Goal: Feedback & Contribution: Leave review/rating

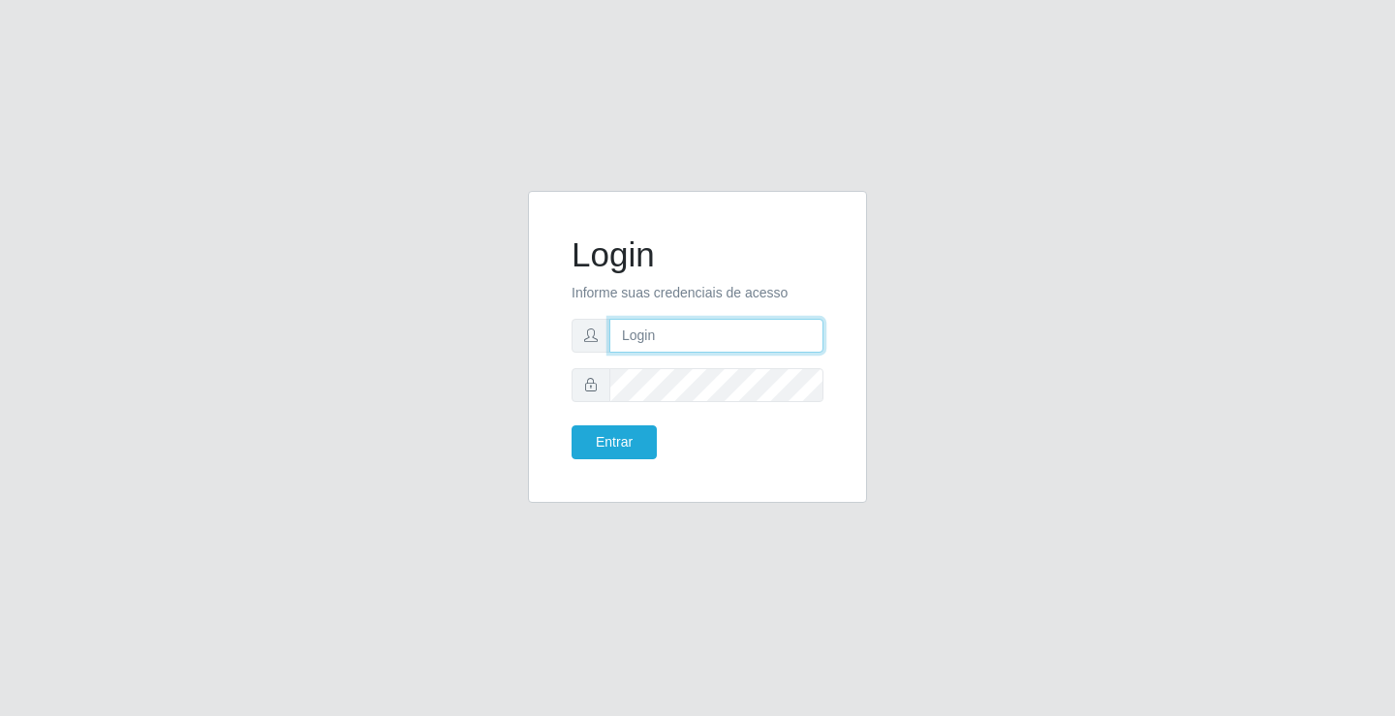
click at [642, 338] on input "text" at bounding box center [717, 336] width 214 height 34
type input "zivaneide@ideal"
click at [572, 425] on button "Entrar" at bounding box center [614, 442] width 85 height 34
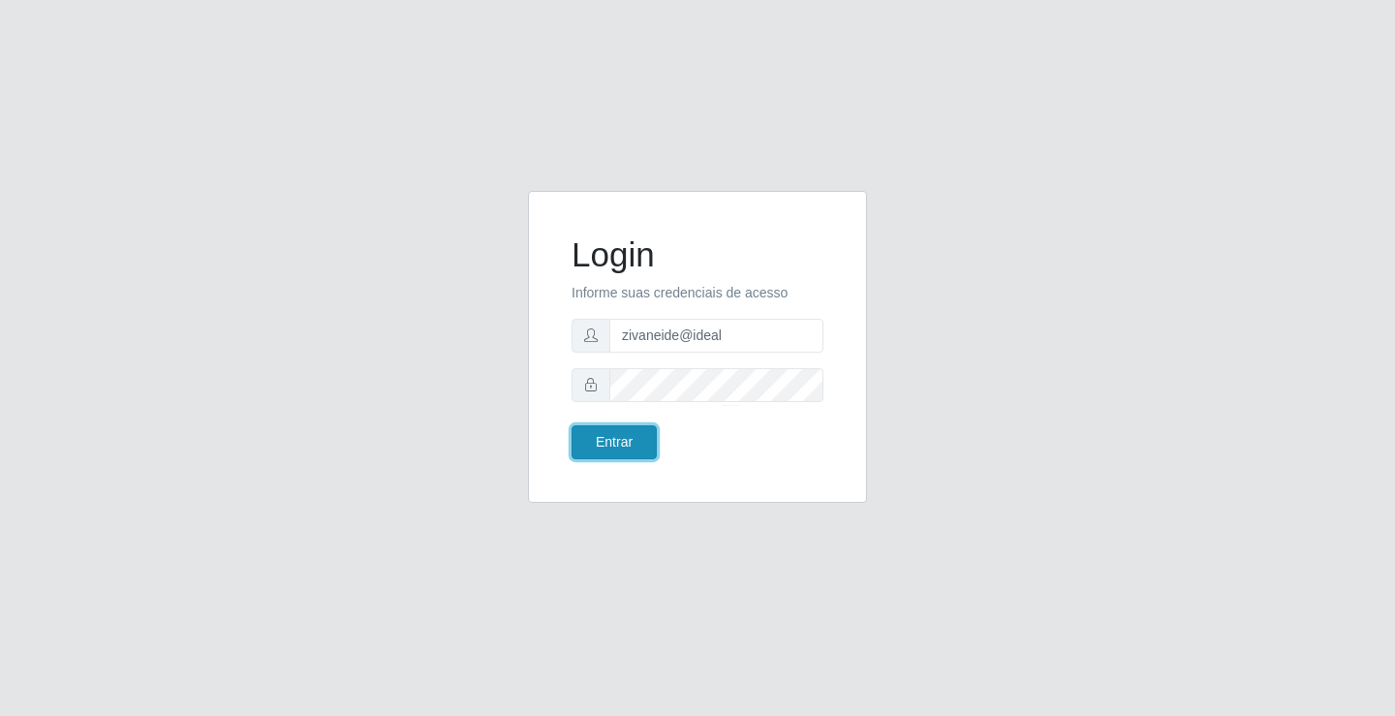
click at [638, 433] on button "Entrar" at bounding box center [614, 442] width 85 height 34
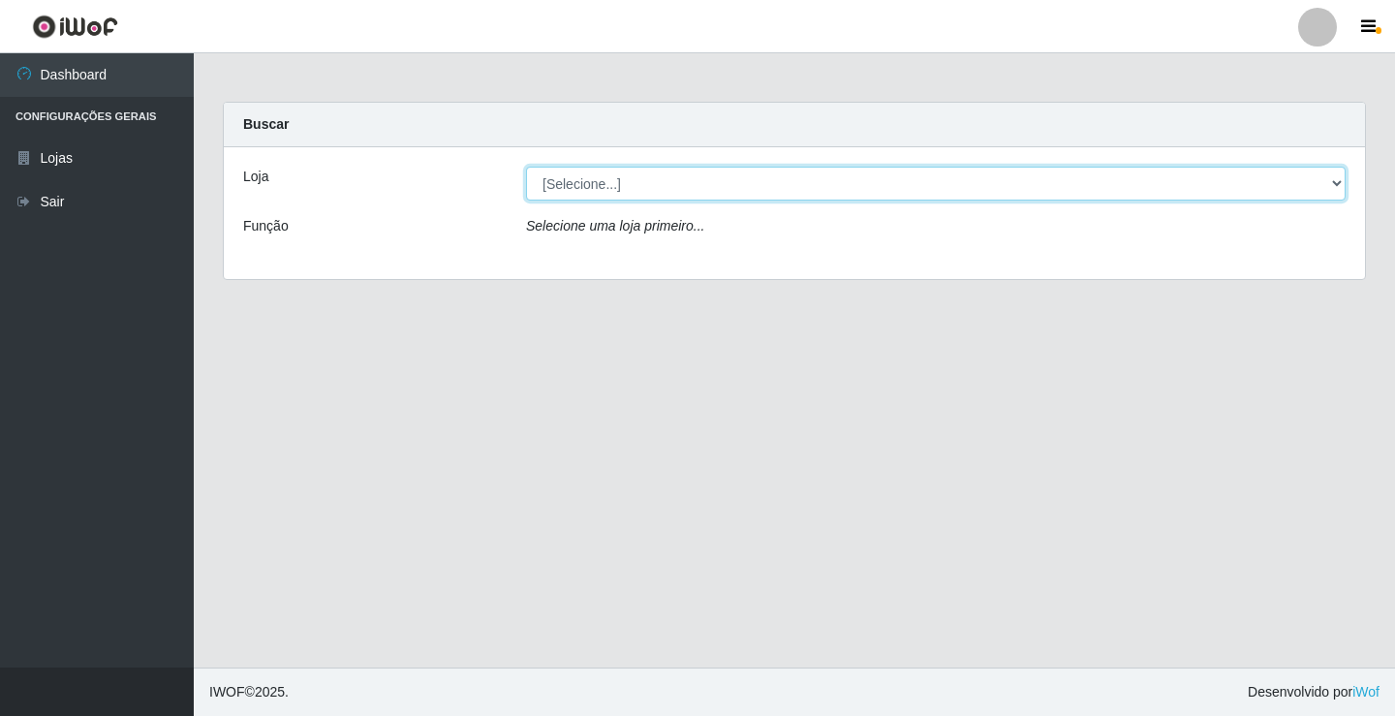
click at [1341, 184] on select "[Selecione...] Ideal - Conceição" at bounding box center [936, 184] width 820 height 34
select select "231"
click at [526, 167] on select "[Selecione...] Ideal - Conceição" at bounding box center [936, 184] width 820 height 34
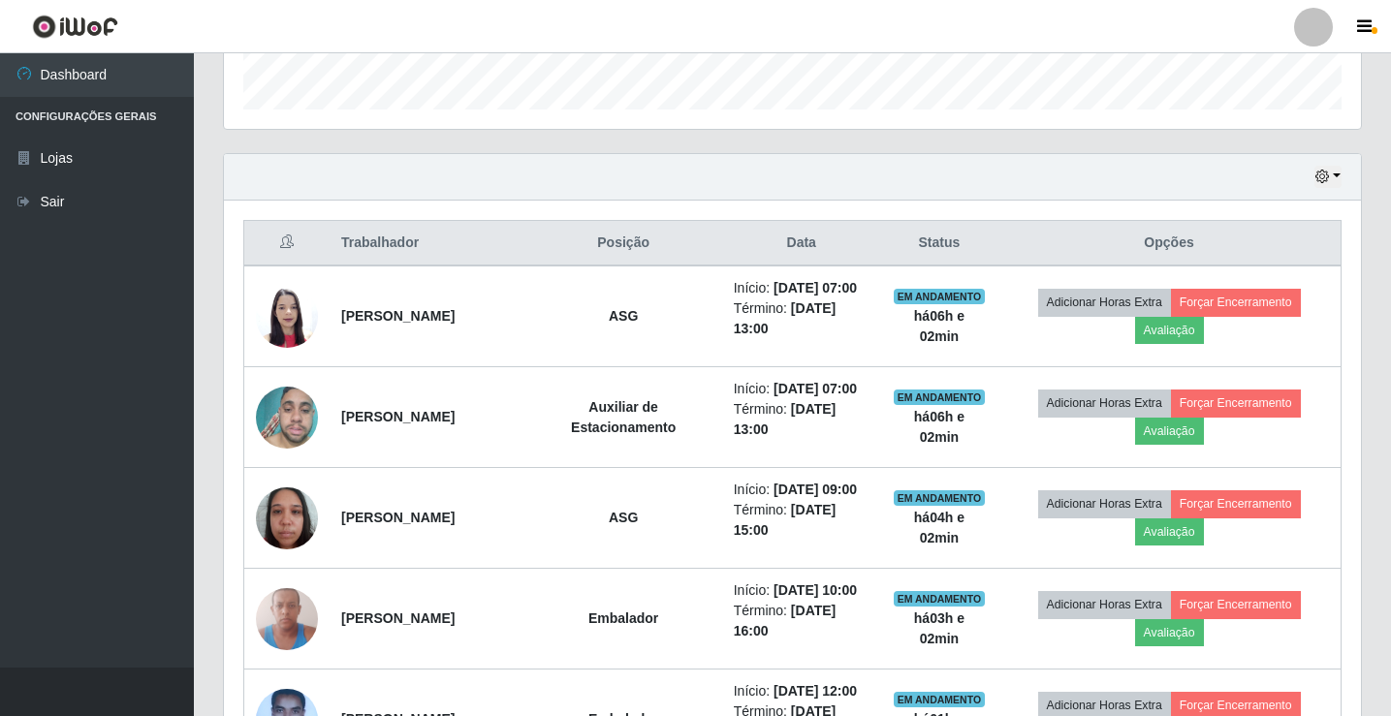
scroll to position [581, 0]
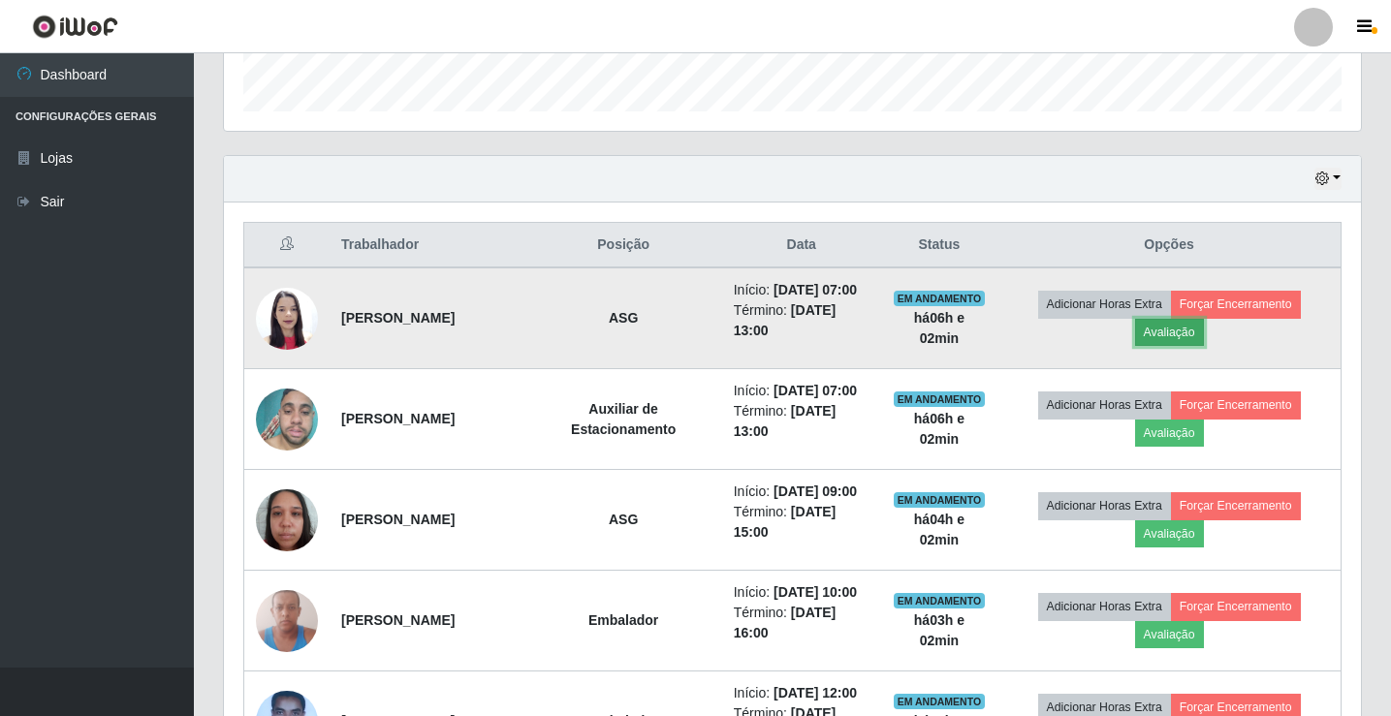
click at [1189, 332] on button "Avaliação" at bounding box center [1169, 332] width 69 height 27
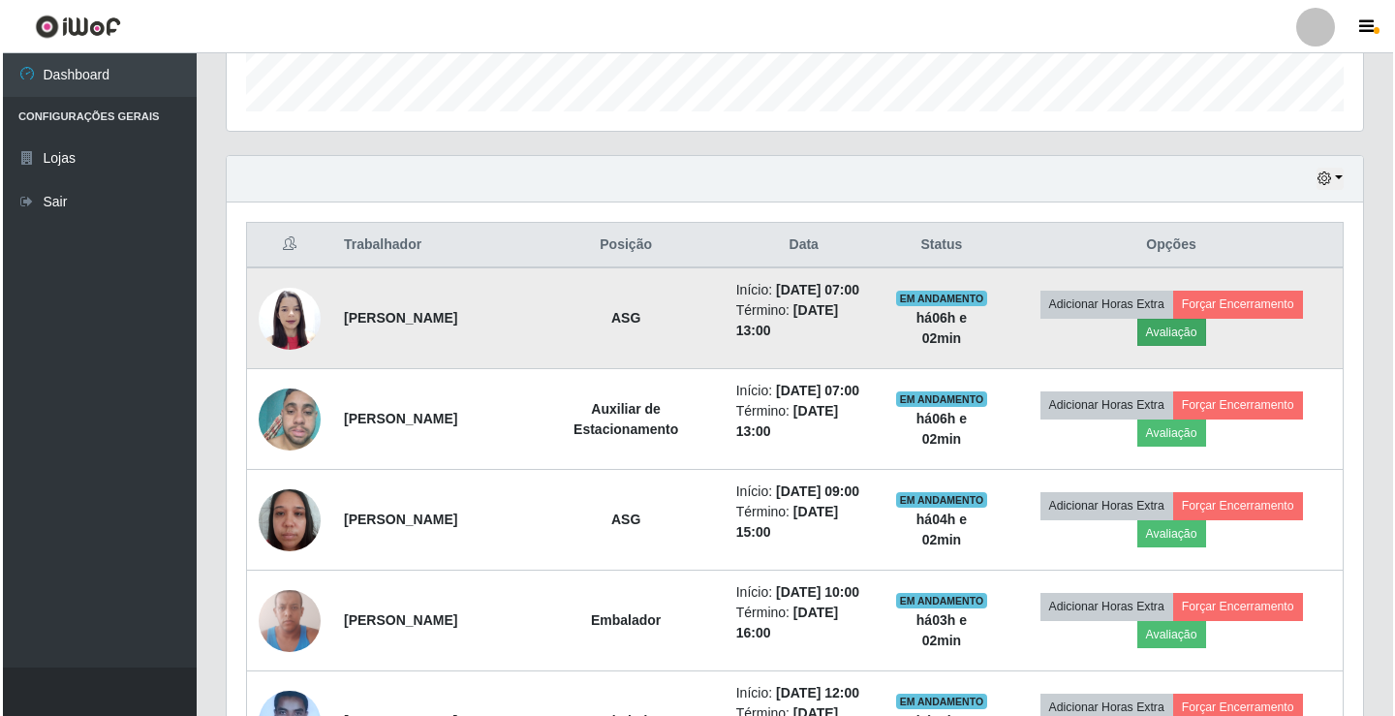
scroll to position [402, 1127]
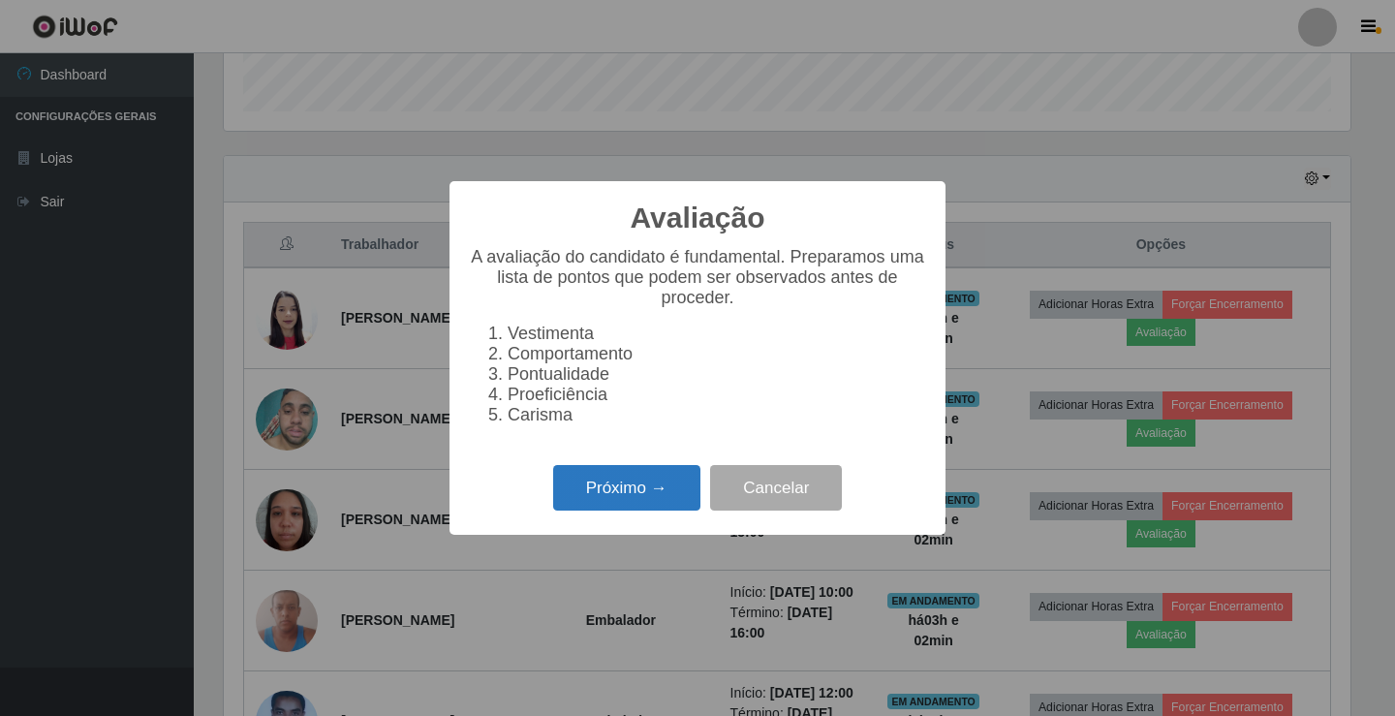
click at [662, 500] on button "Próximo →" at bounding box center [626, 488] width 147 height 46
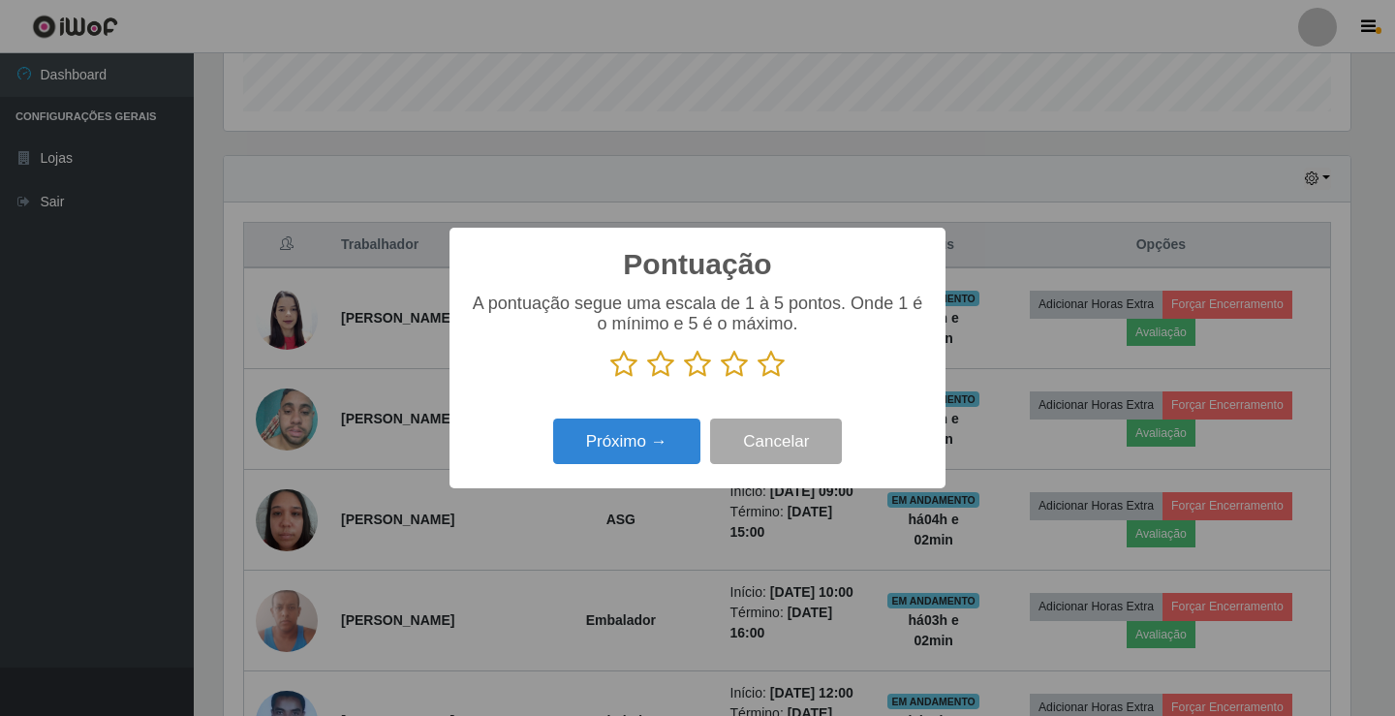
click at [741, 361] on icon at bounding box center [734, 364] width 27 height 29
click at [721, 379] on input "radio" at bounding box center [721, 379] width 0 height 0
click at [647, 438] on button "Próximo →" at bounding box center [626, 442] width 147 height 46
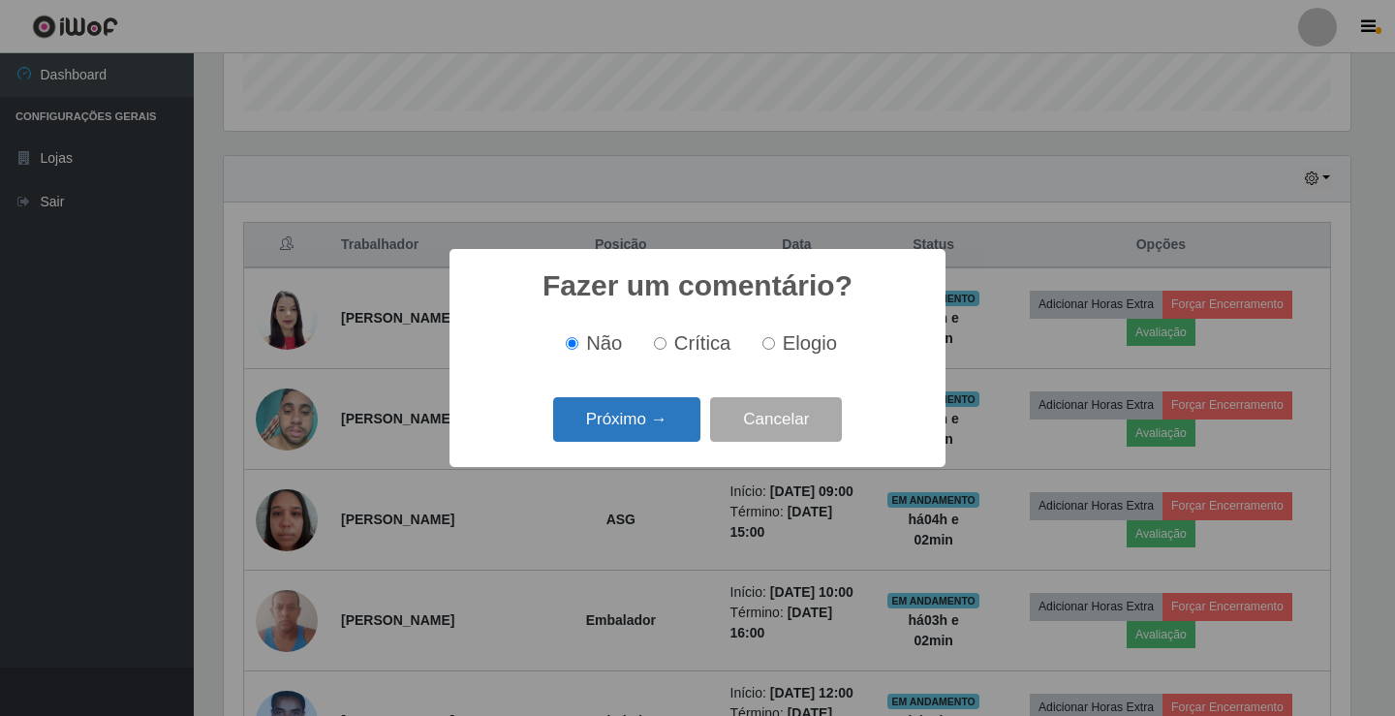
click at [650, 410] on button "Próximo →" at bounding box center [626, 420] width 147 height 46
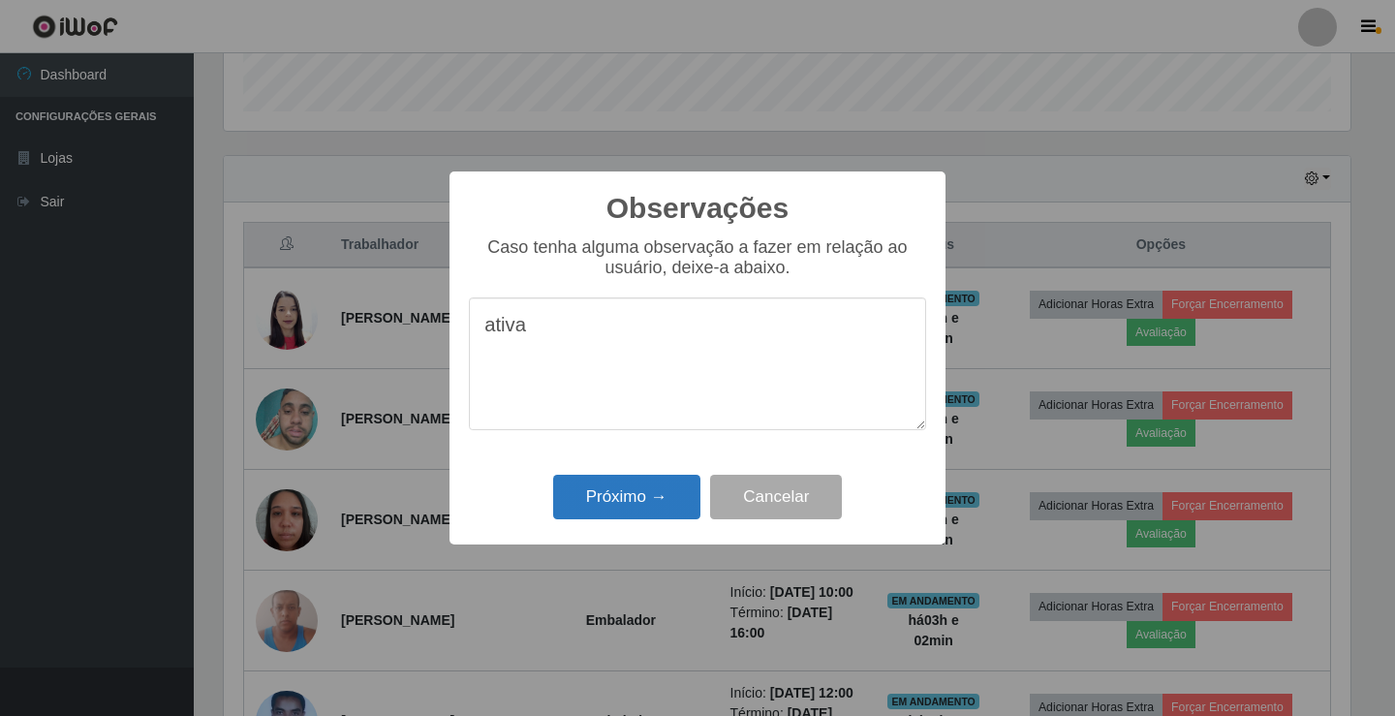
type textarea "ativa"
click at [673, 506] on button "Próximo →" at bounding box center [626, 498] width 147 height 46
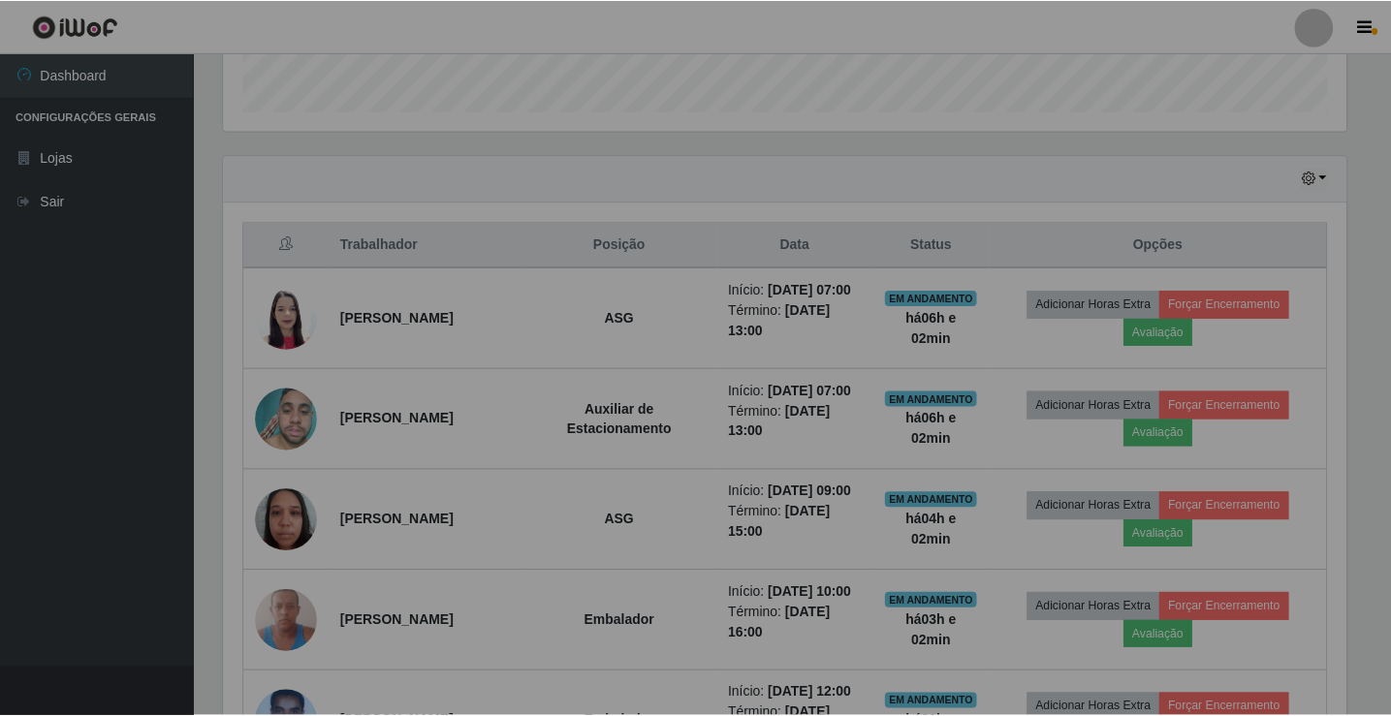
scroll to position [402, 1137]
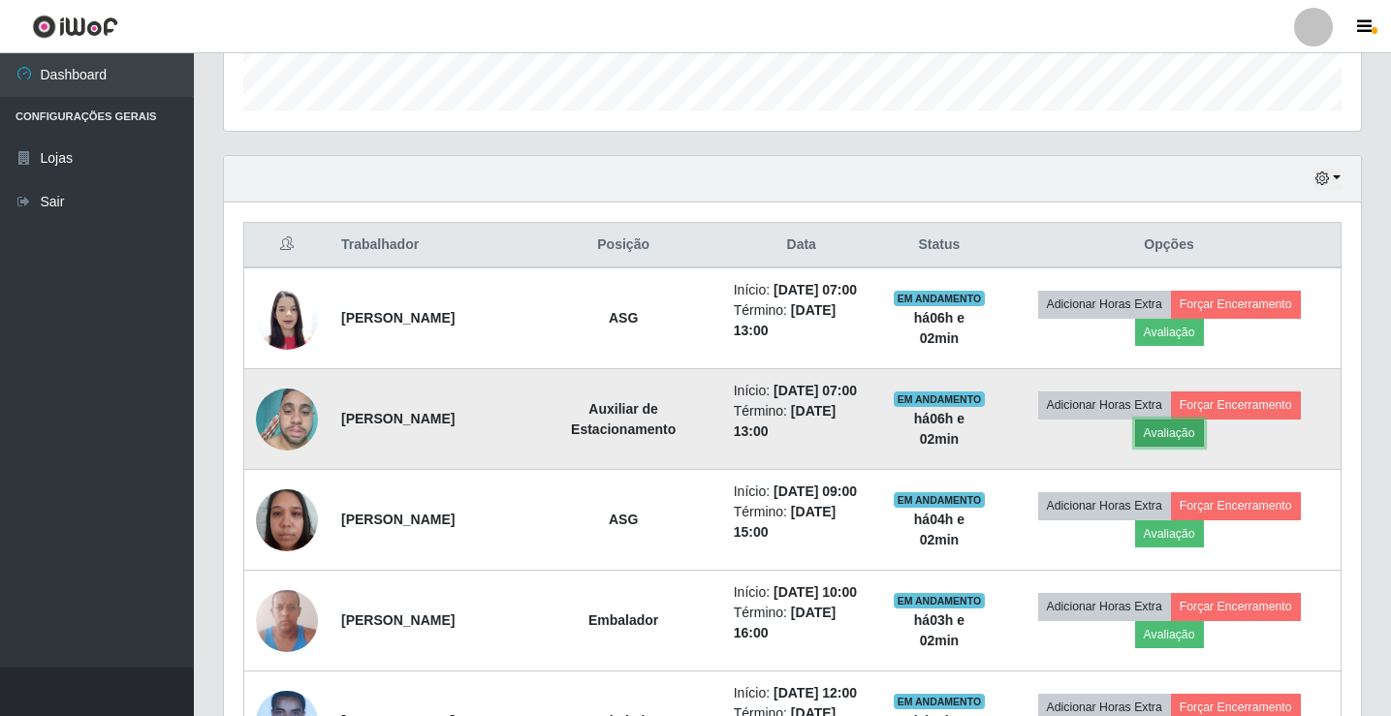
click at [1189, 447] on button "Avaliação" at bounding box center [1169, 433] width 69 height 27
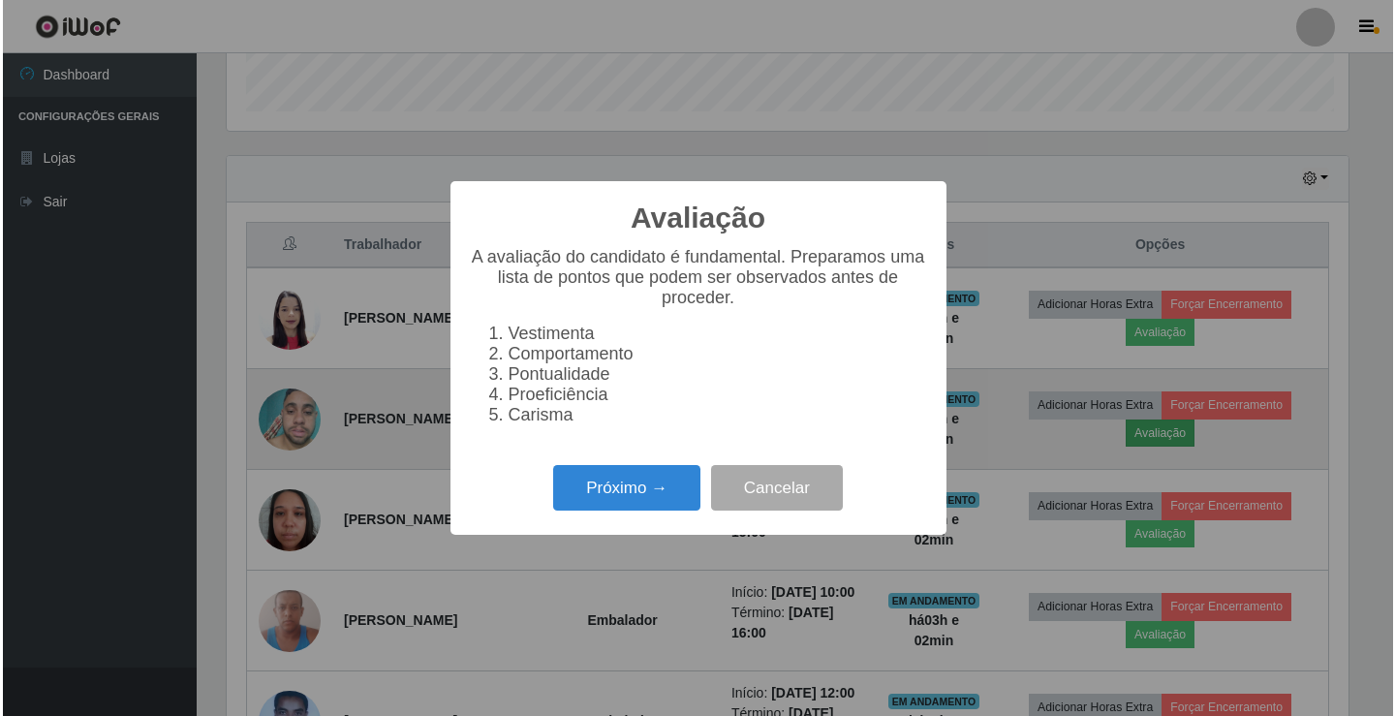
scroll to position [402, 1127]
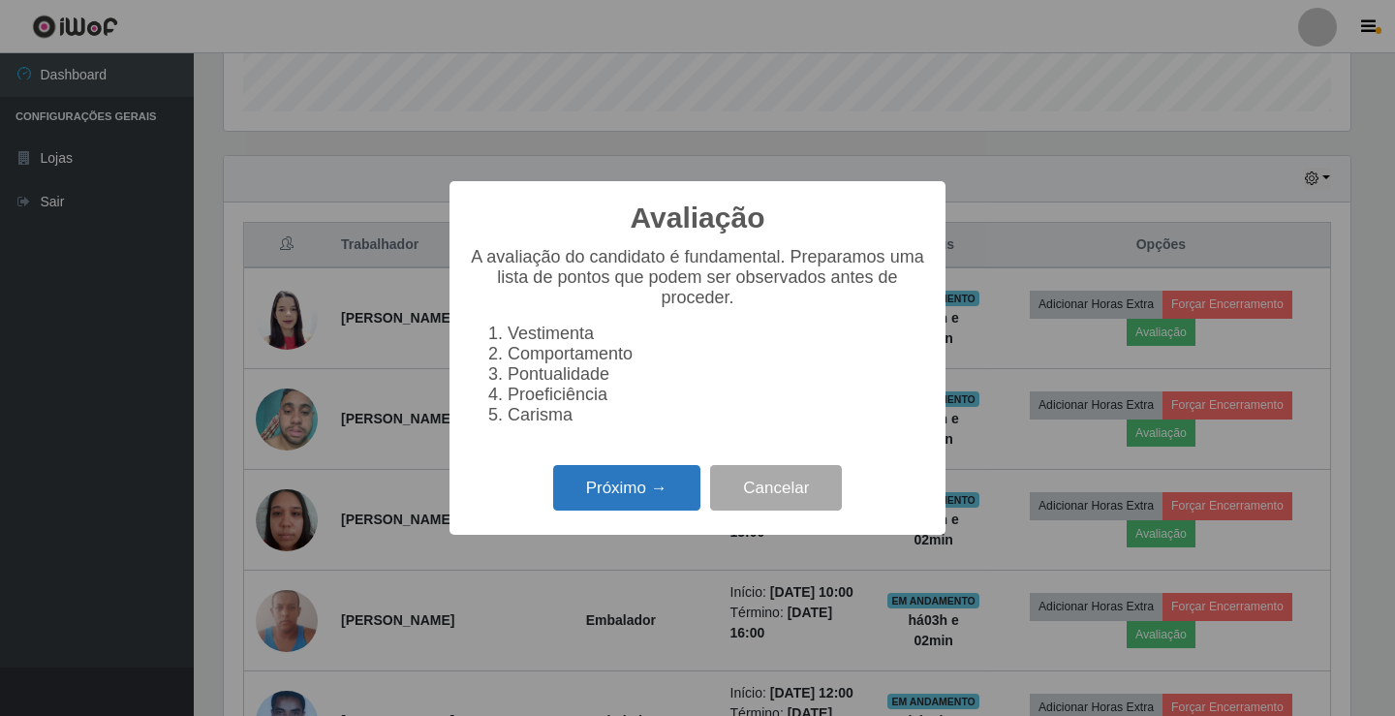
click at [607, 500] on button "Próximo →" at bounding box center [626, 488] width 147 height 46
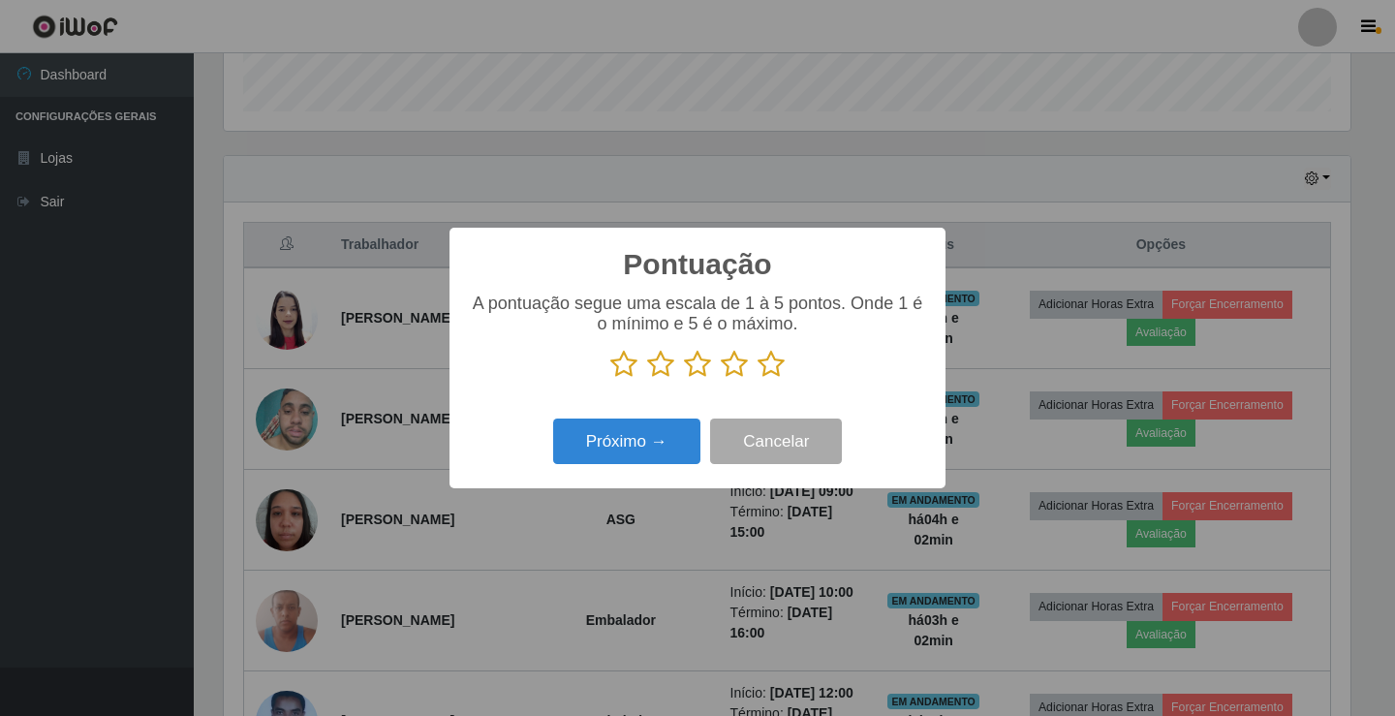
scroll to position [968667, 967943]
click at [733, 362] on icon at bounding box center [734, 364] width 27 height 29
click at [721, 379] on input "radio" at bounding box center [721, 379] width 0 height 0
click at [654, 433] on button "Próximo →" at bounding box center [626, 442] width 147 height 46
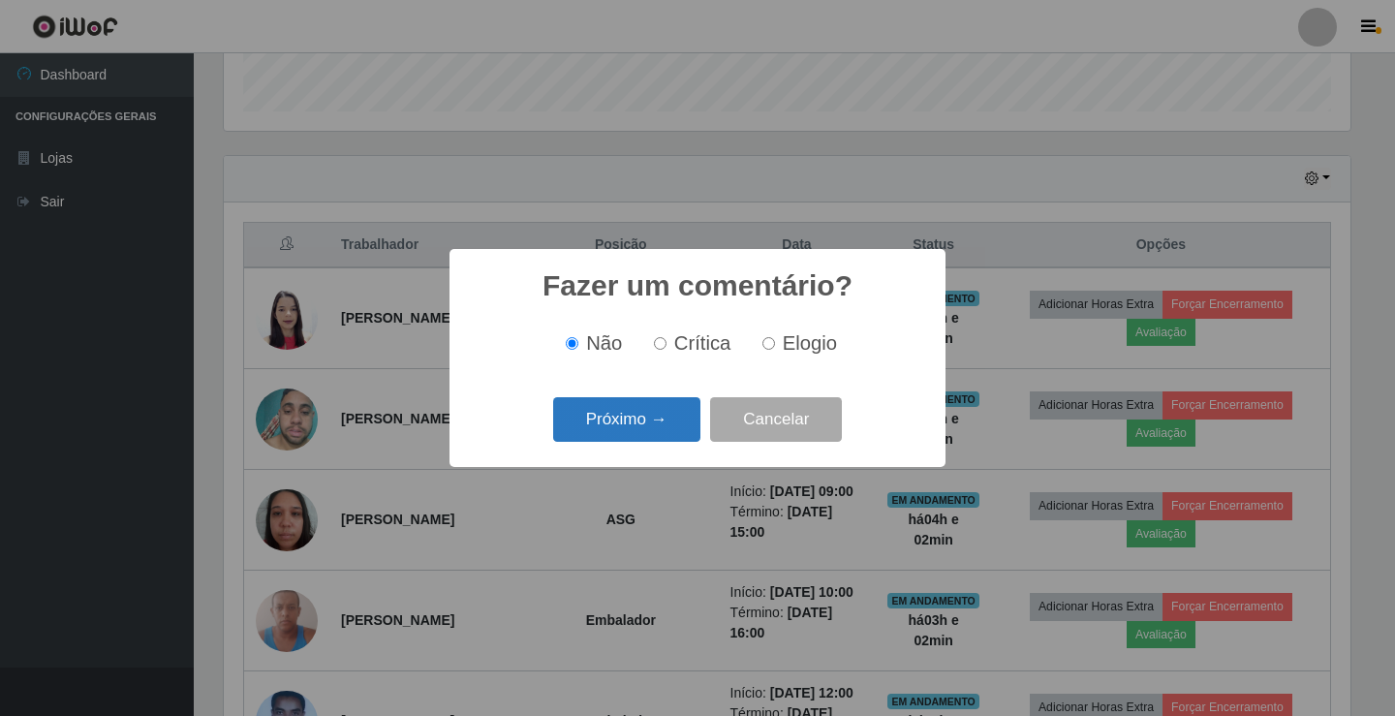
click at [654, 419] on button "Próximo →" at bounding box center [626, 420] width 147 height 46
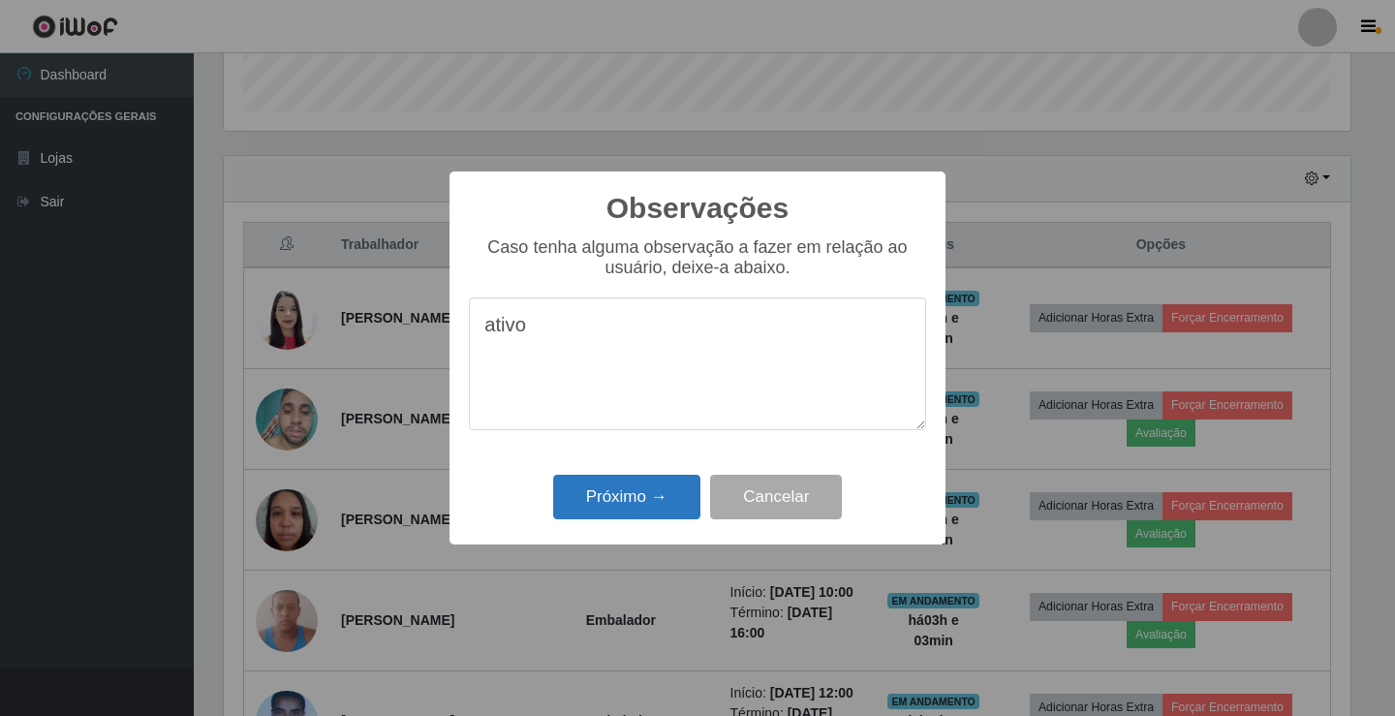
type textarea "ativo"
click at [660, 495] on button "Próximo →" at bounding box center [626, 498] width 147 height 46
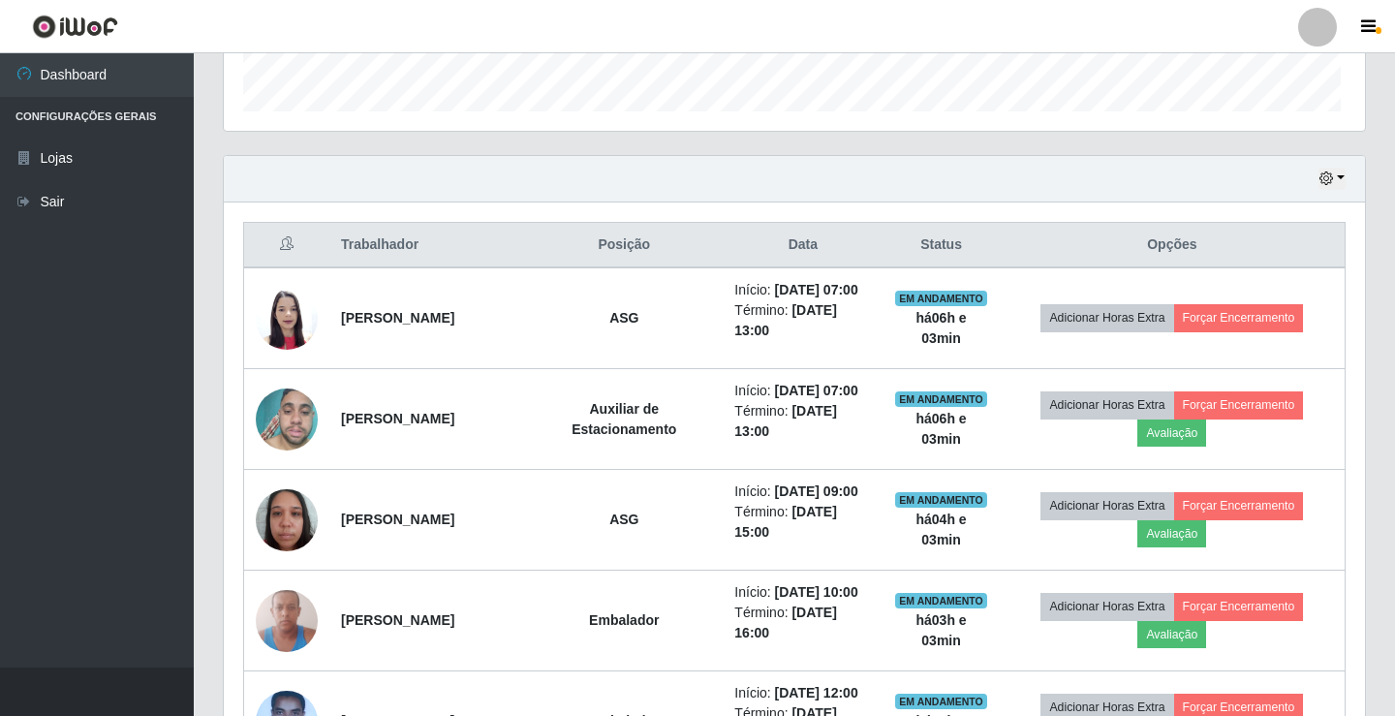
scroll to position [402, 1137]
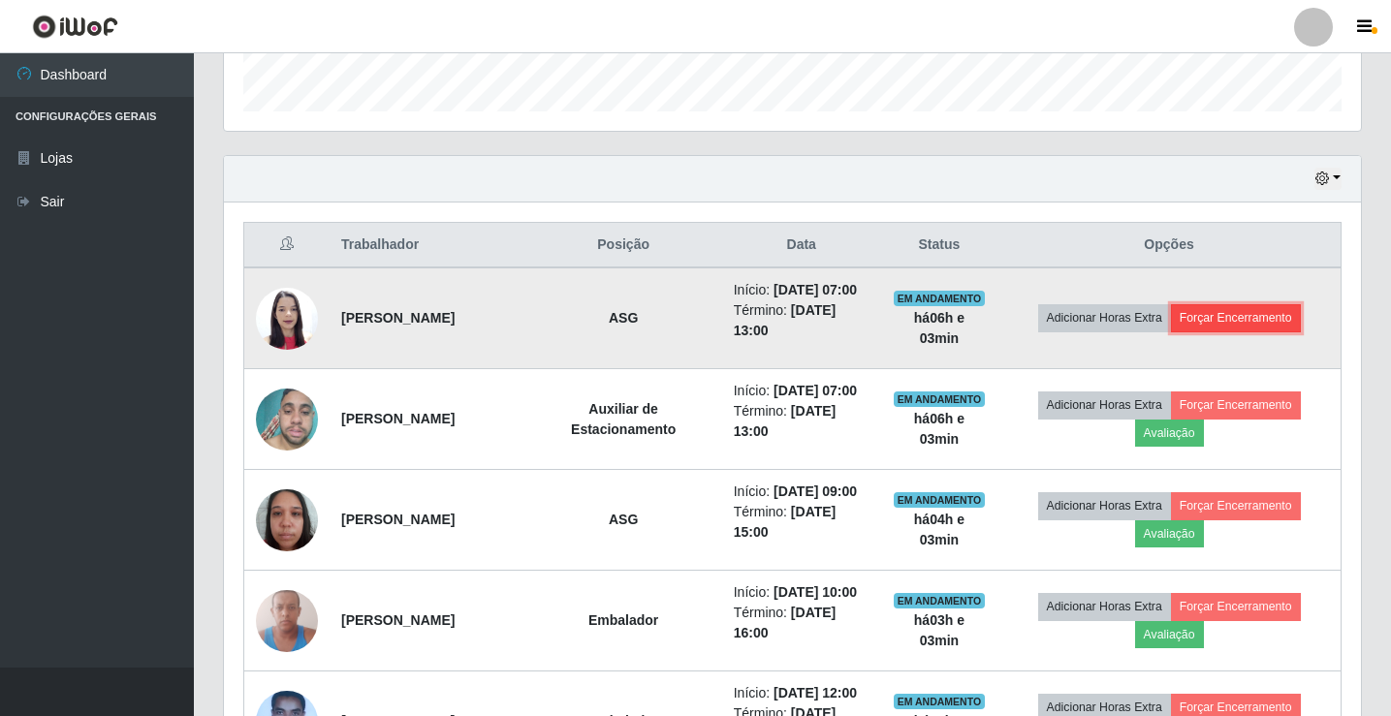
click at [1244, 326] on button "Forçar Encerramento" at bounding box center [1236, 317] width 130 height 27
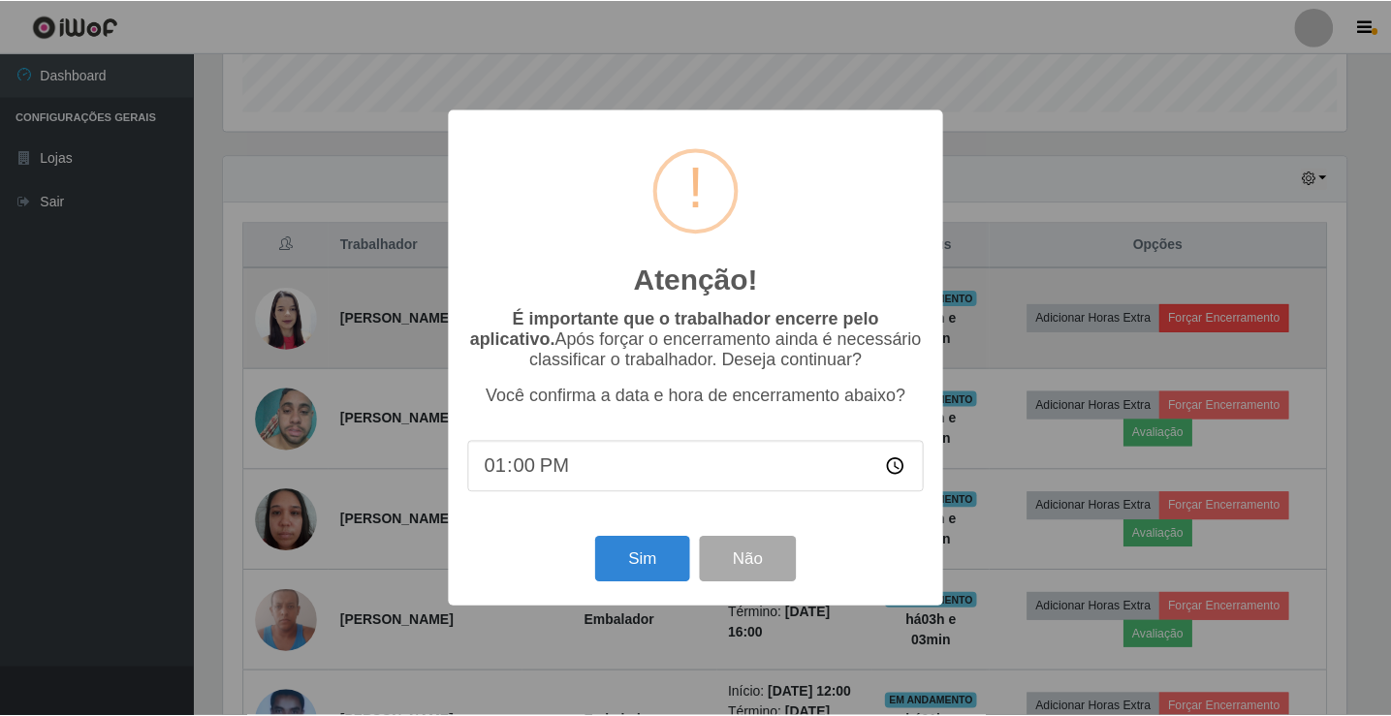
scroll to position [402, 1127]
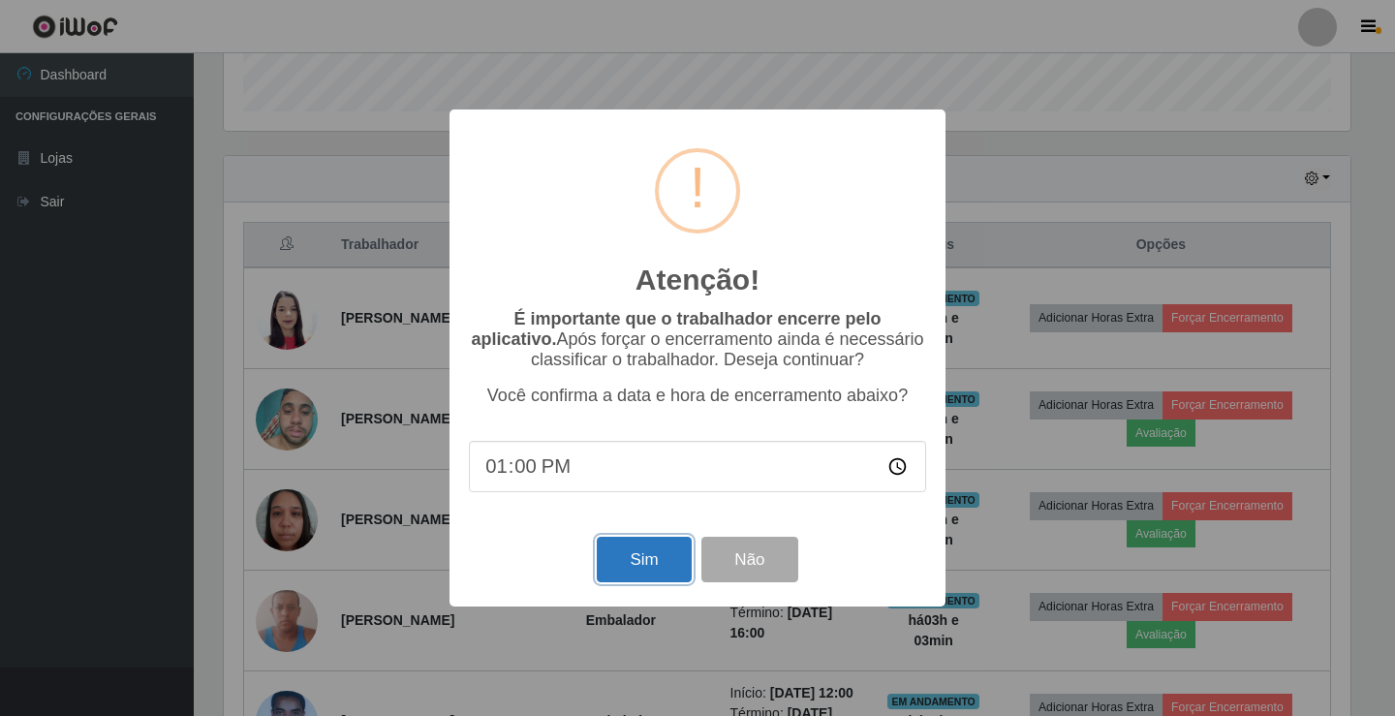
click at [652, 546] on button "Sim" at bounding box center [644, 560] width 94 height 46
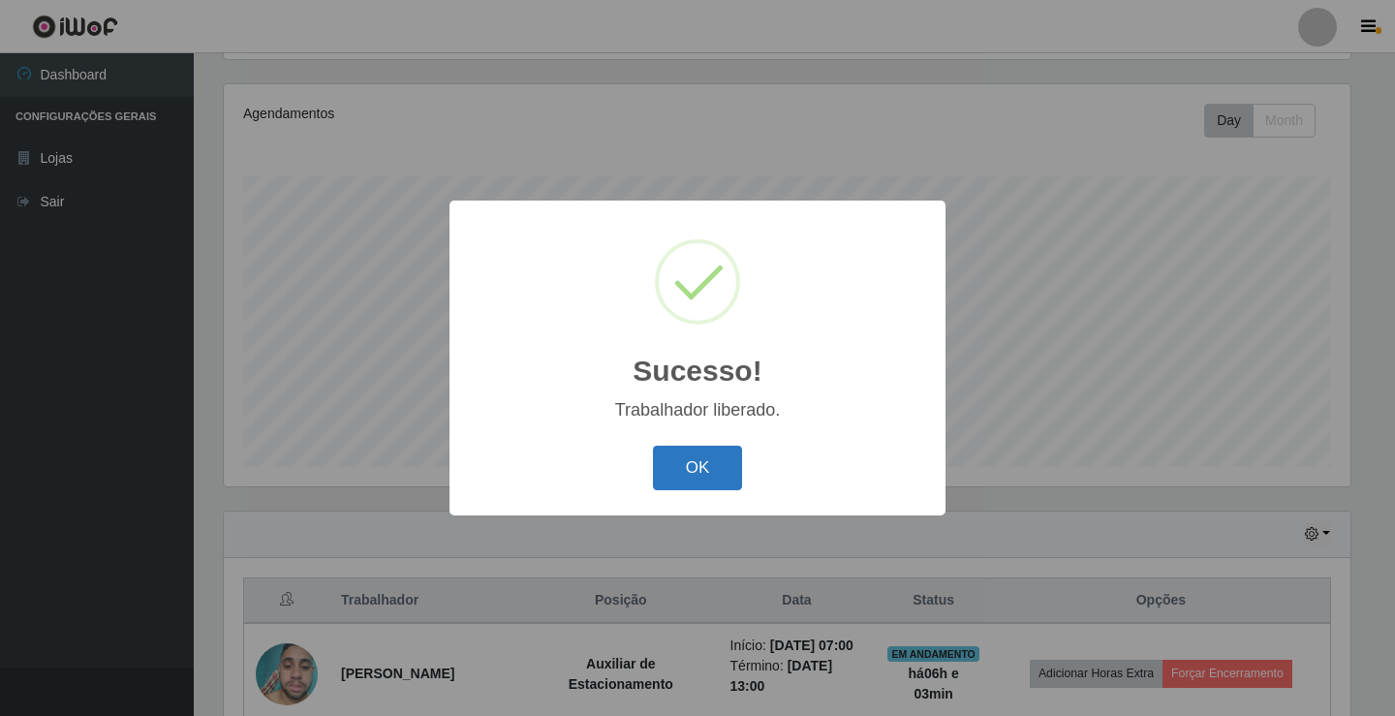
click at [710, 474] on button "OK" at bounding box center [698, 469] width 90 height 46
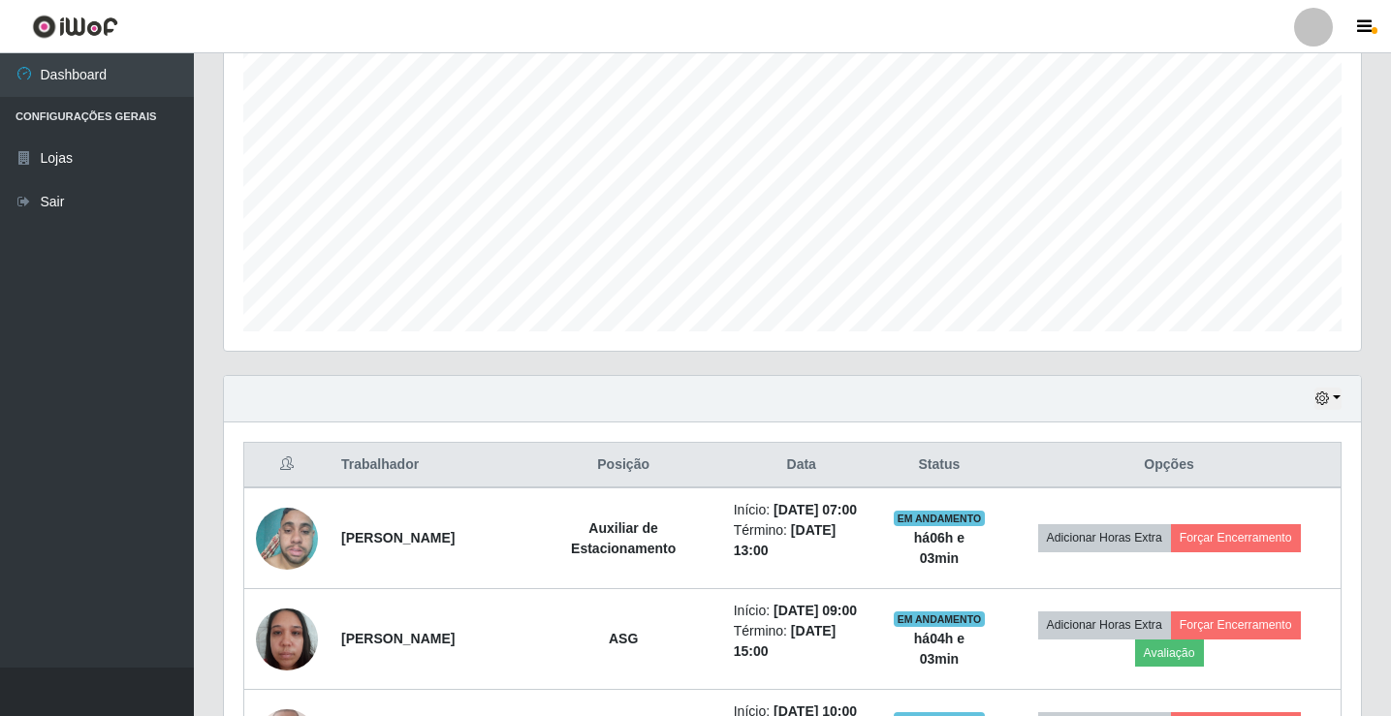
scroll to position [613, 0]
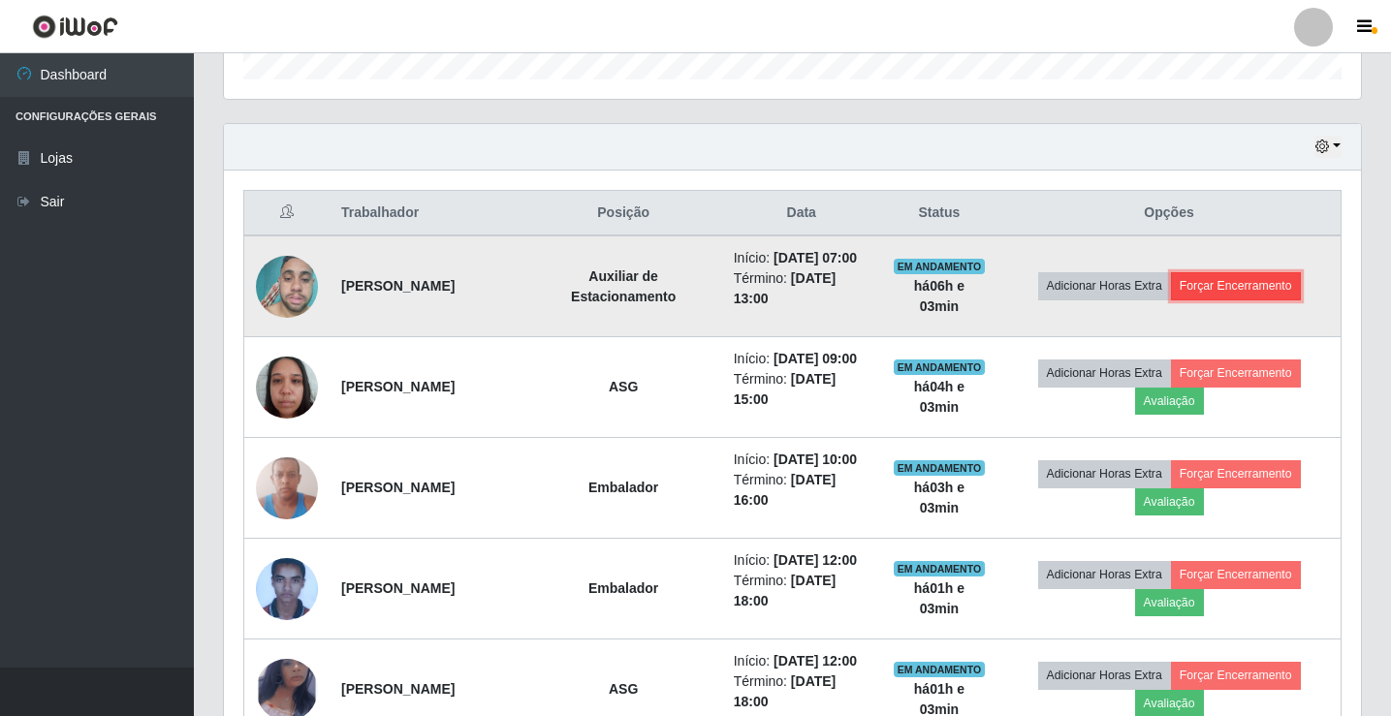
click at [1264, 290] on button "Forçar Encerramento" at bounding box center [1236, 285] width 130 height 27
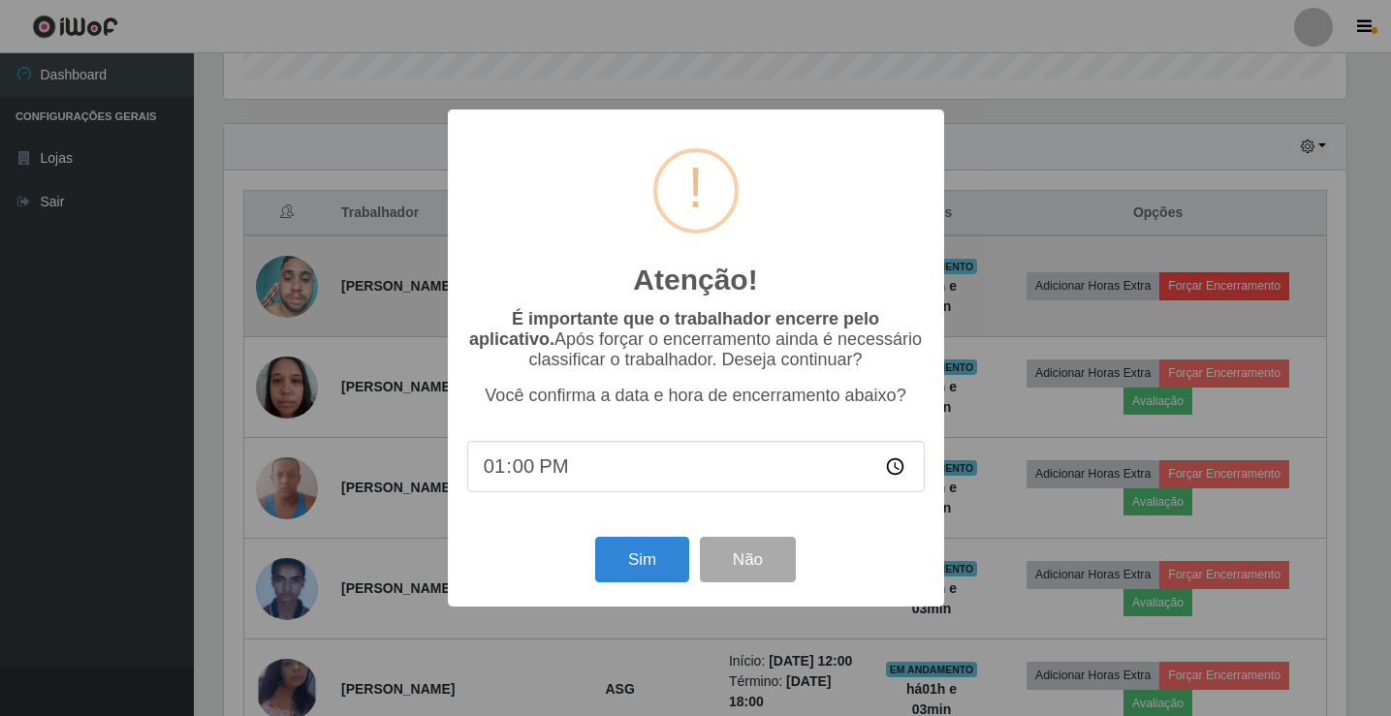
scroll to position [402, 1127]
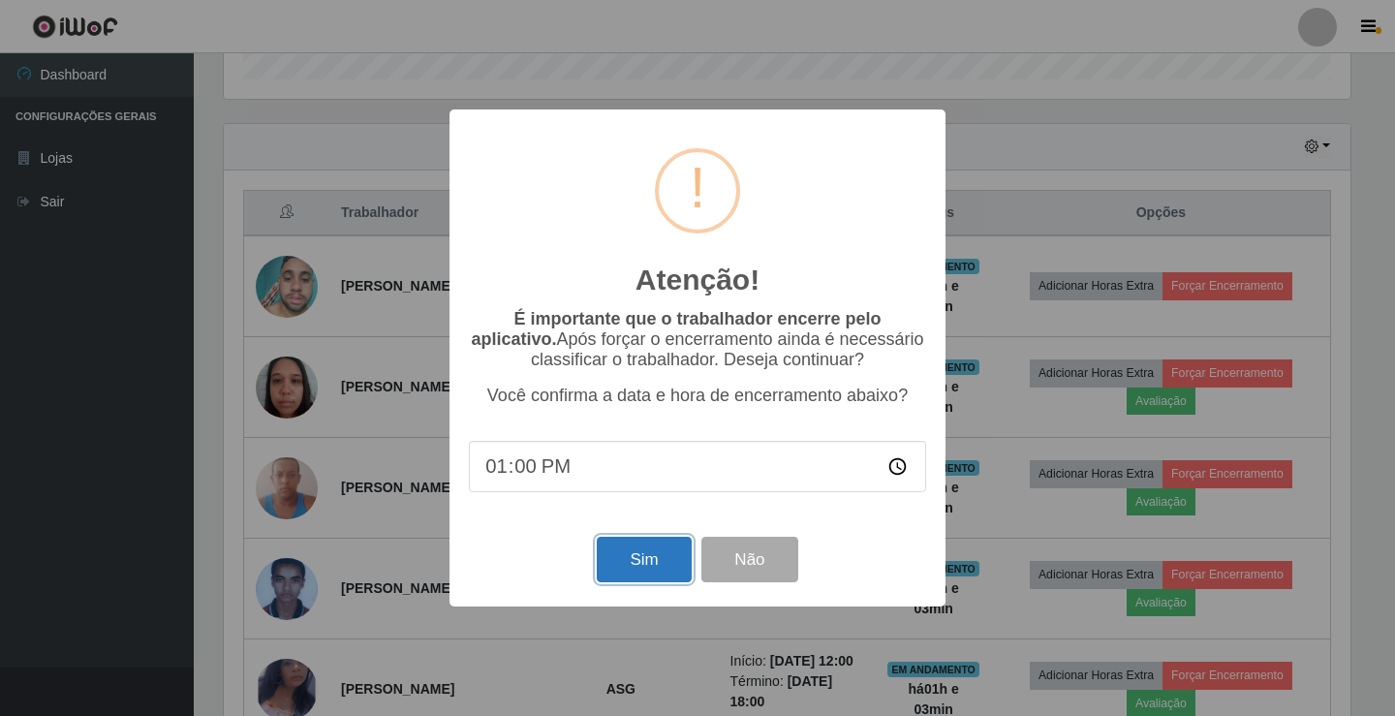
click at [641, 556] on button "Sim" at bounding box center [644, 560] width 94 height 46
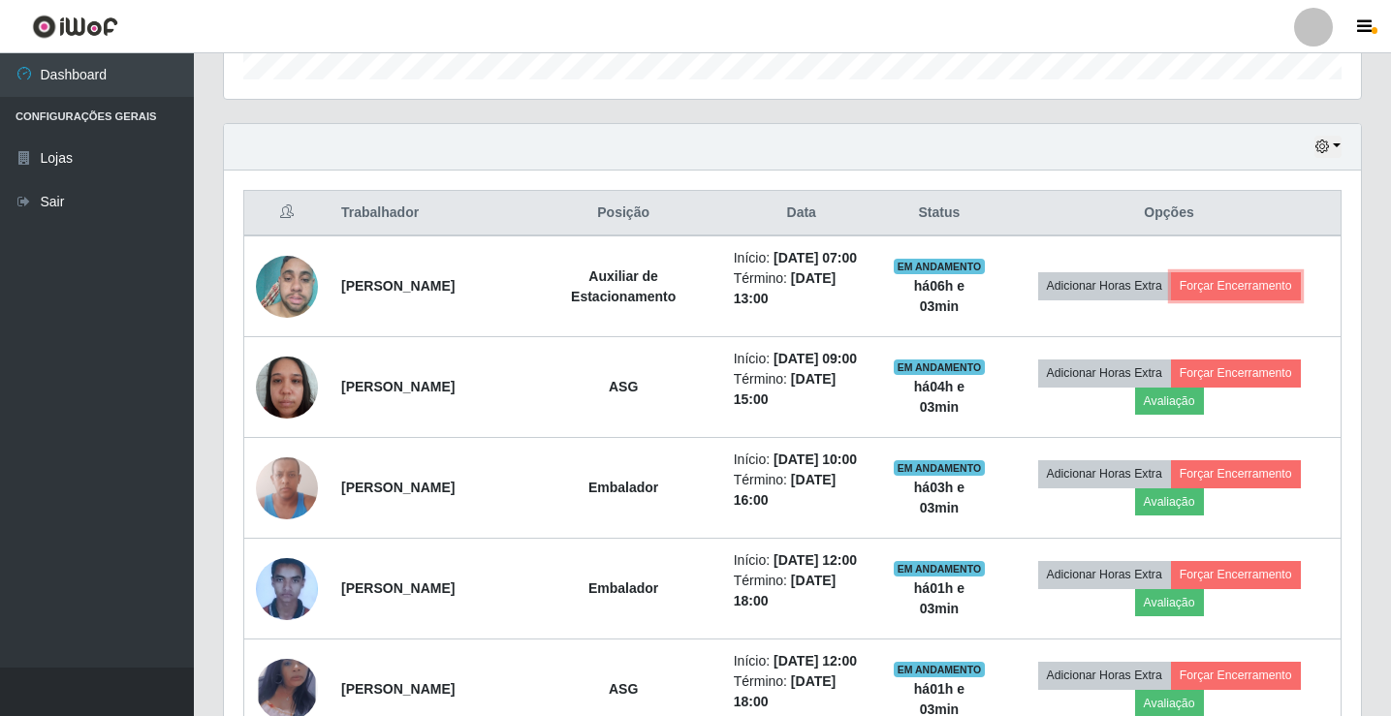
scroll to position [0, 0]
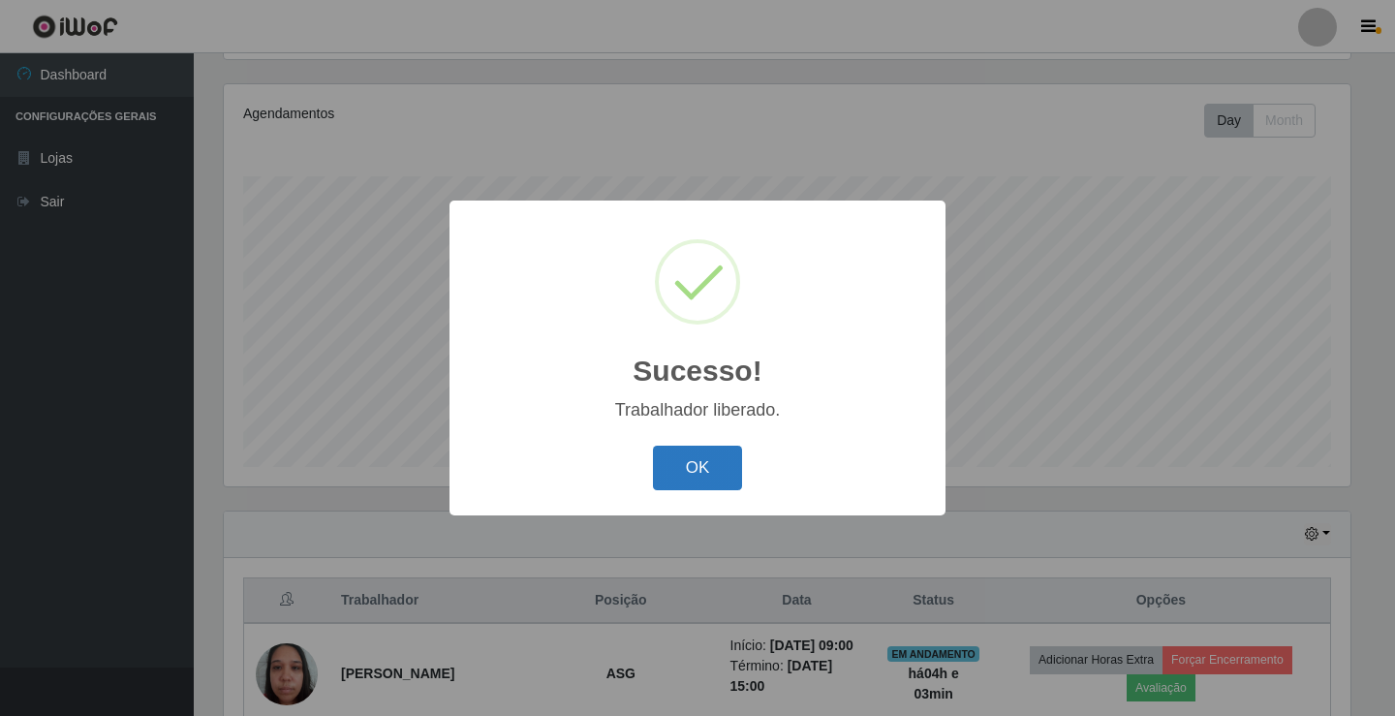
click at [705, 454] on button "OK" at bounding box center [698, 469] width 90 height 46
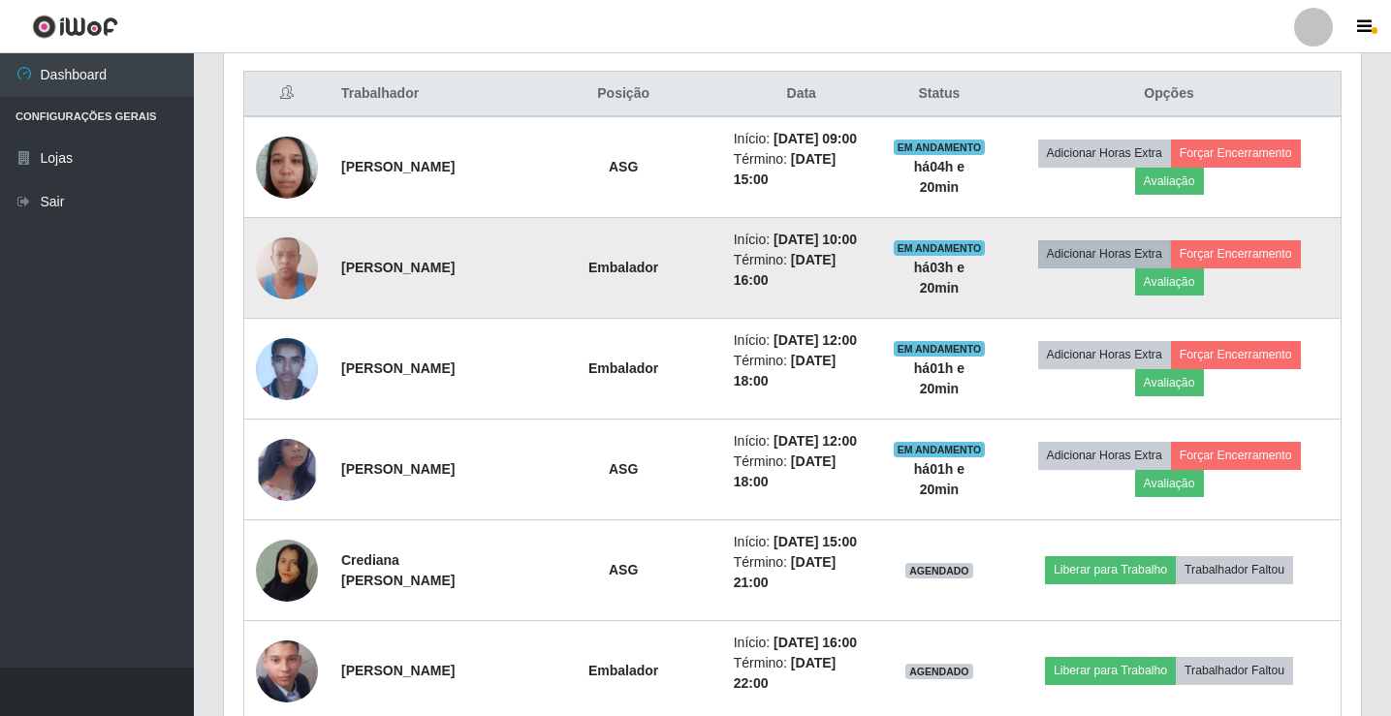
scroll to position [735, 0]
